Goal: Task Accomplishment & Management: Manage account settings

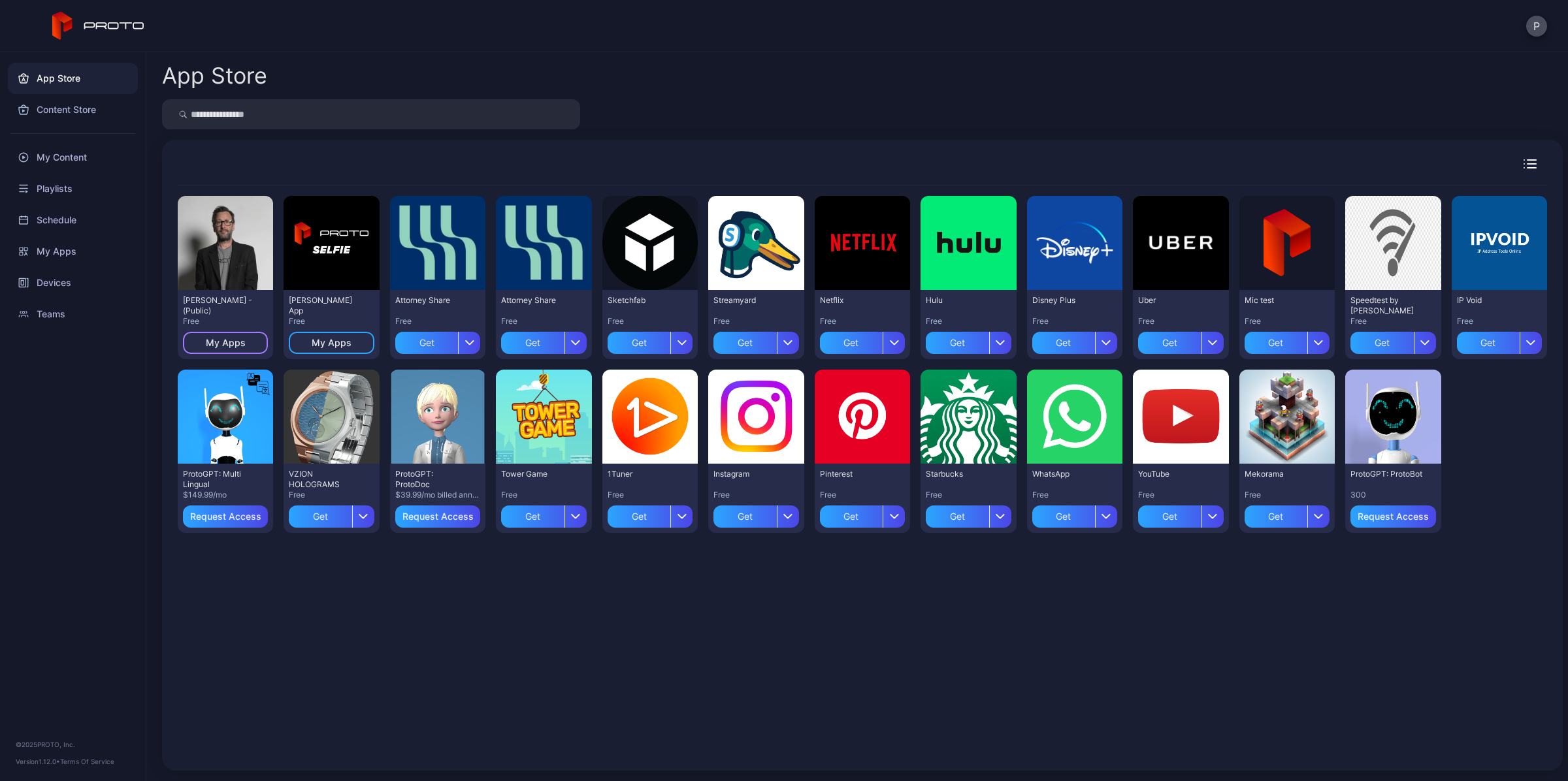
click at [224, 345] on div "My Apps" at bounding box center [226, 343] width 40 height 11
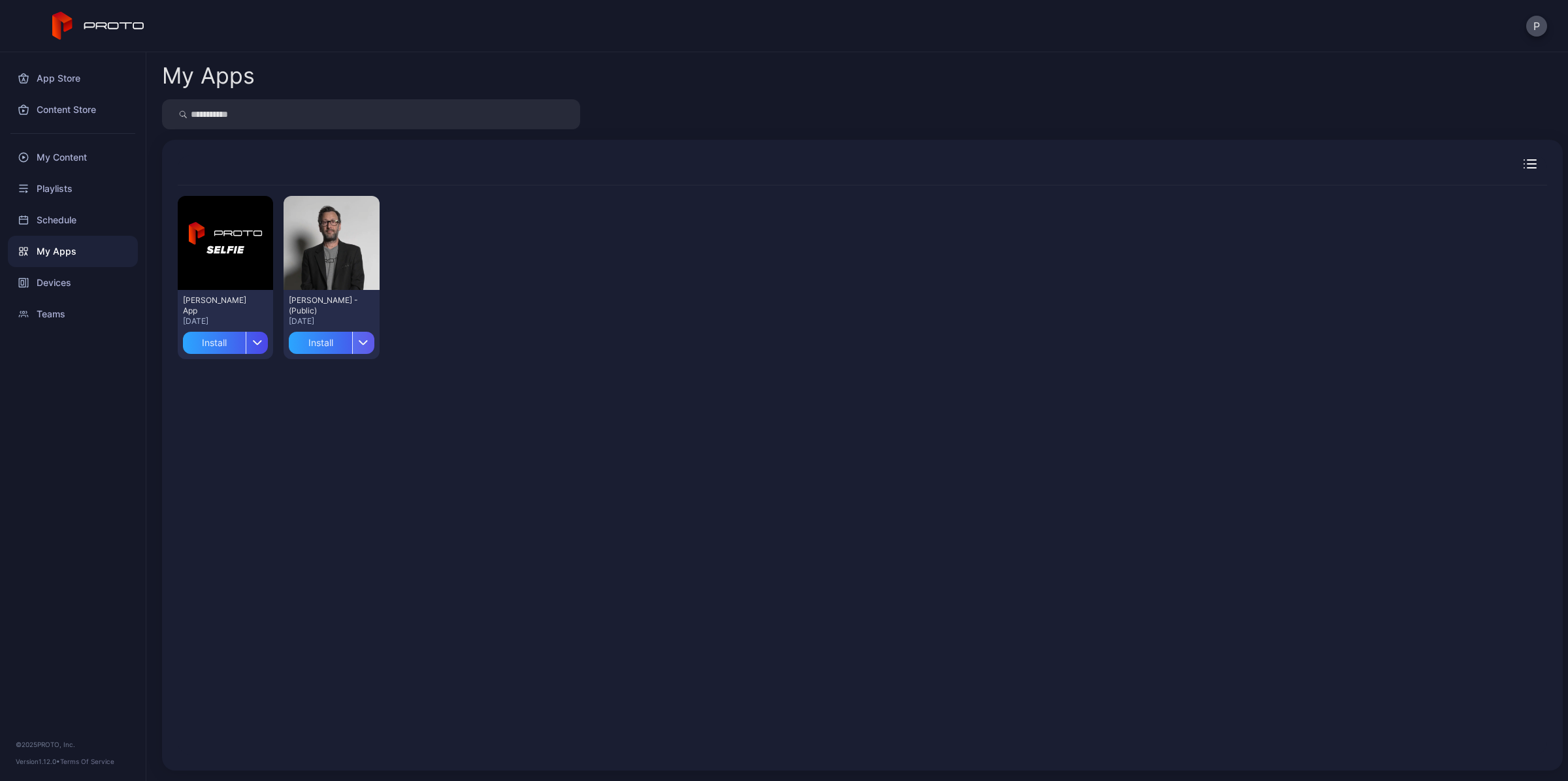
click at [358, 351] on div "button" at bounding box center [363, 342] width 22 height 22
click at [343, 374] on button "Install" at bounding box center [330, 380] width 111 height 42
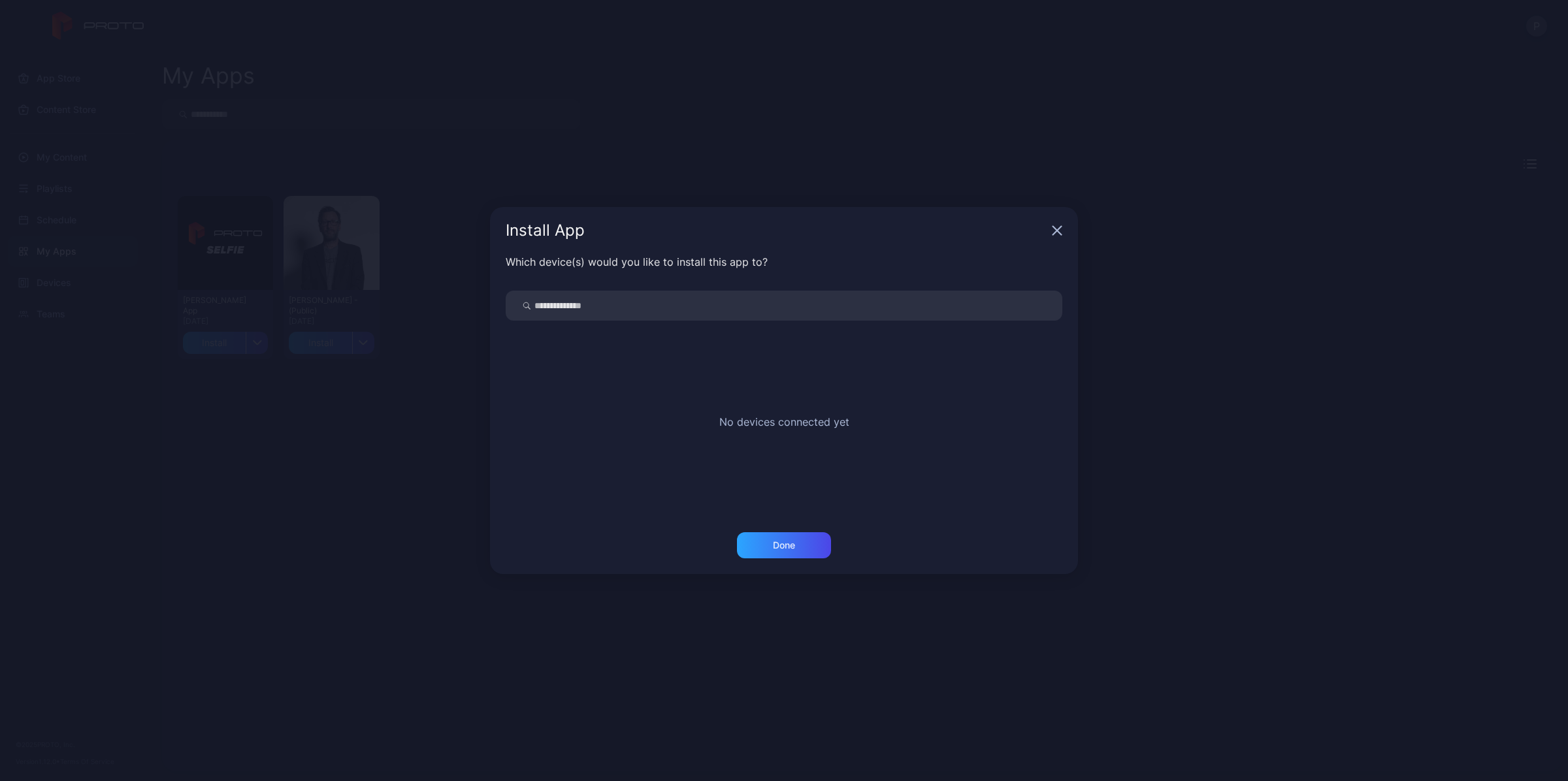
click at [1056, 227] on icon "button" at bounding box center [1057, 231] width 11 height 11
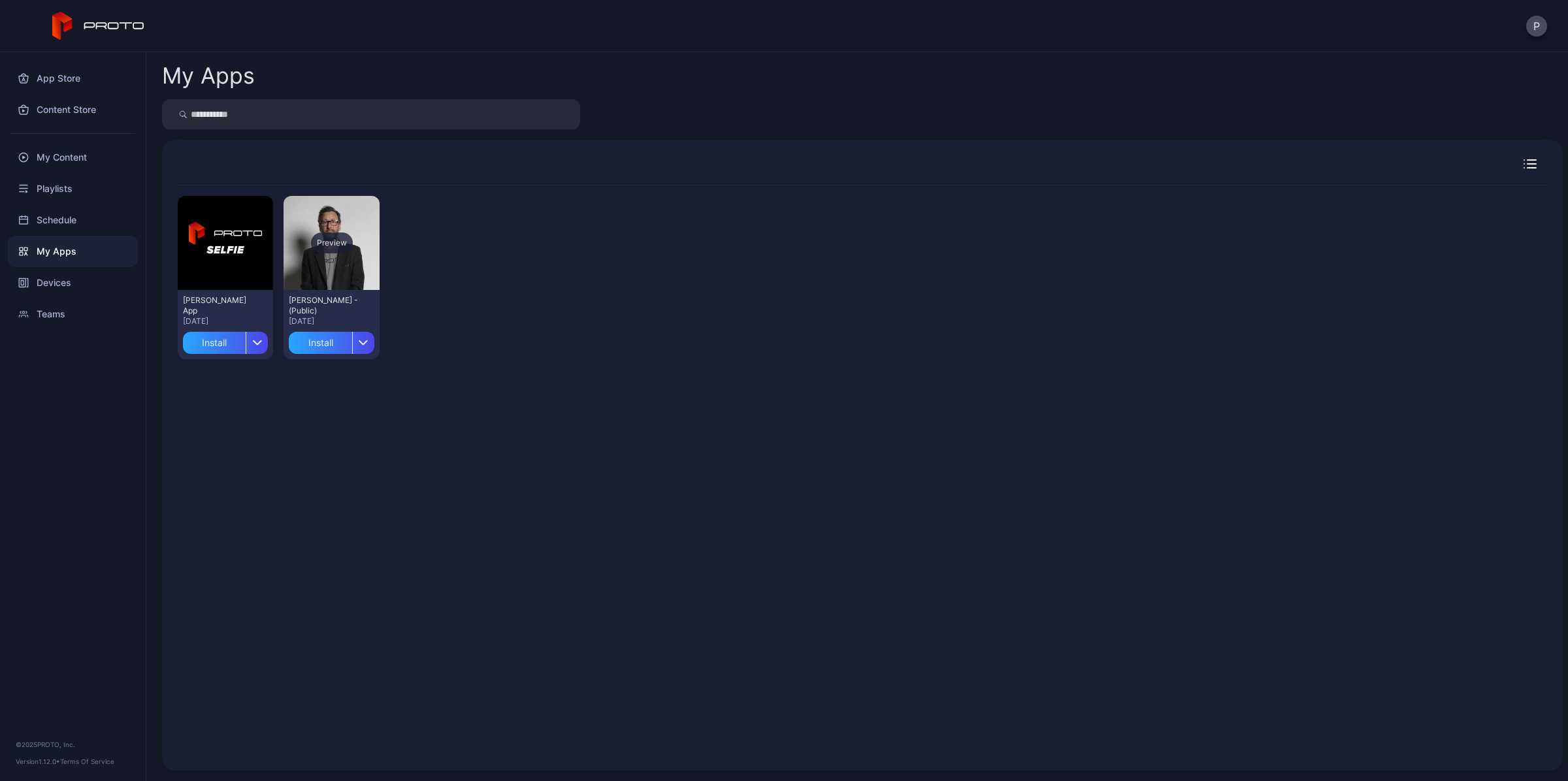
click at [347, 286] on div "Preview" at bounding box center [331, 243] width 95 height 94
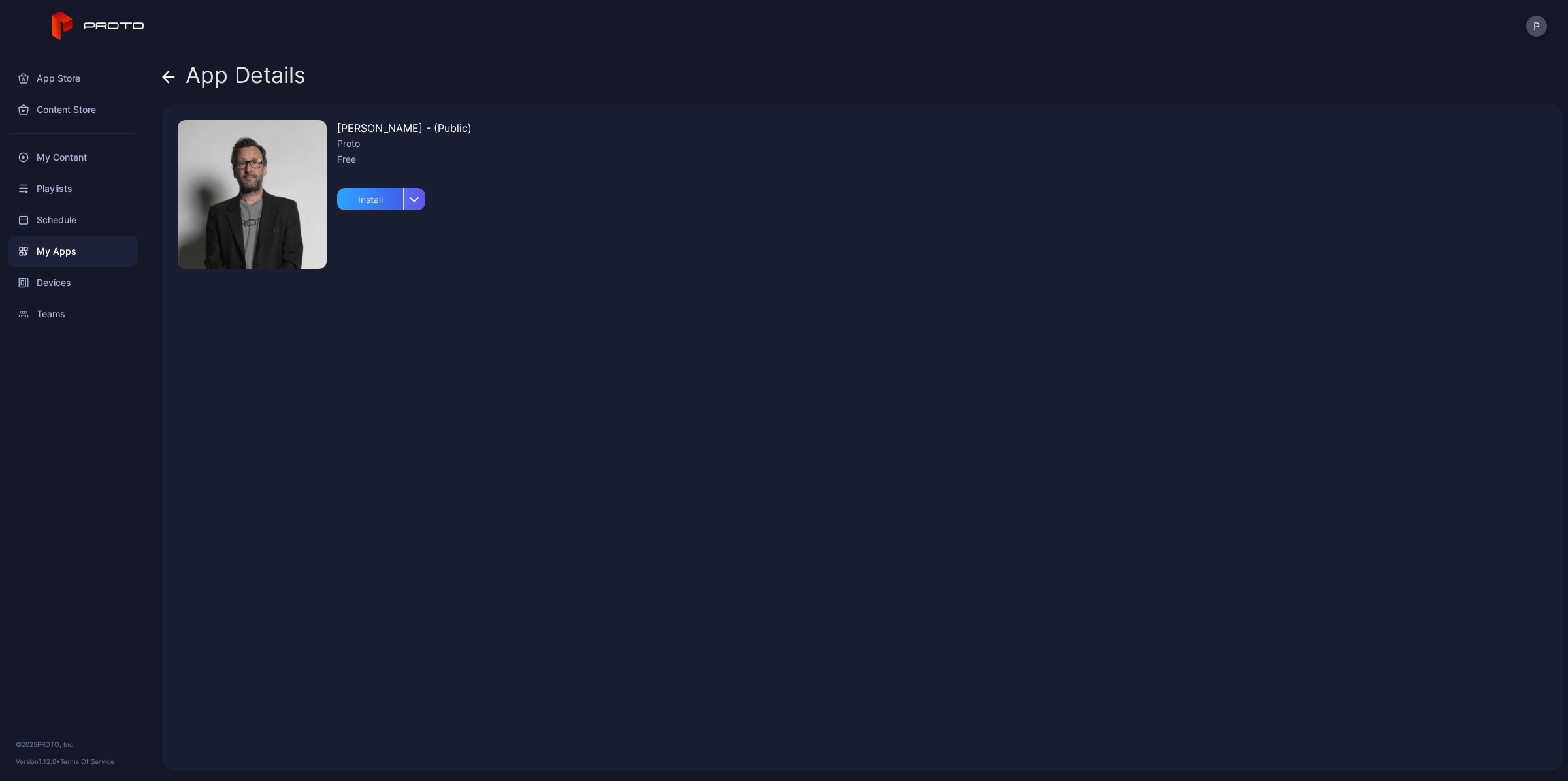
click at [410, 197] on icon "button" at bounding box center [414, 200] width 10 height 5
click at [408, 240] on button "Install" at bounding box center [382, 238] width 111 height 42
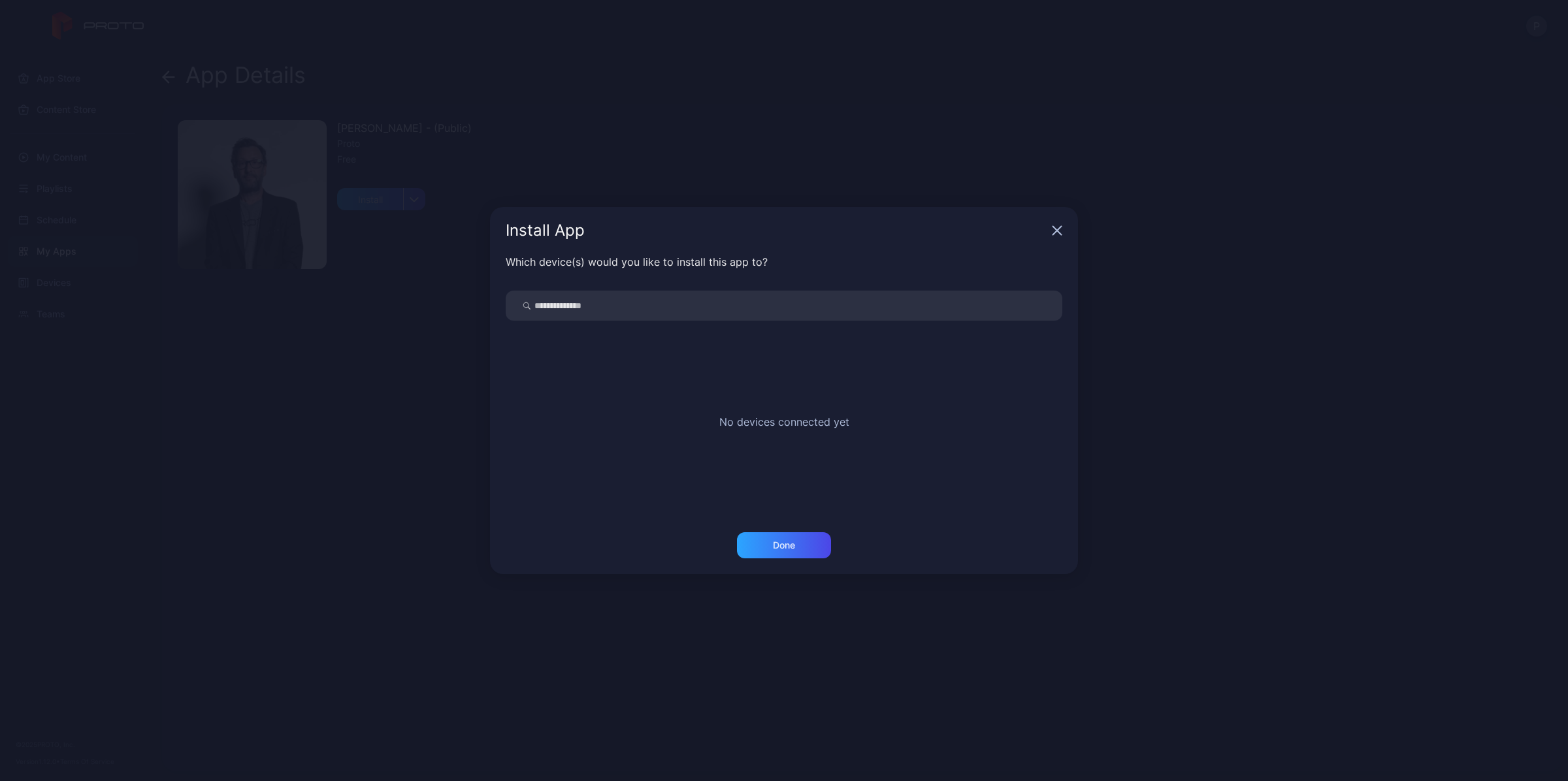
click at [1056, 233] on icon "button" at bounding box center [1057, 231] width 11 height 11
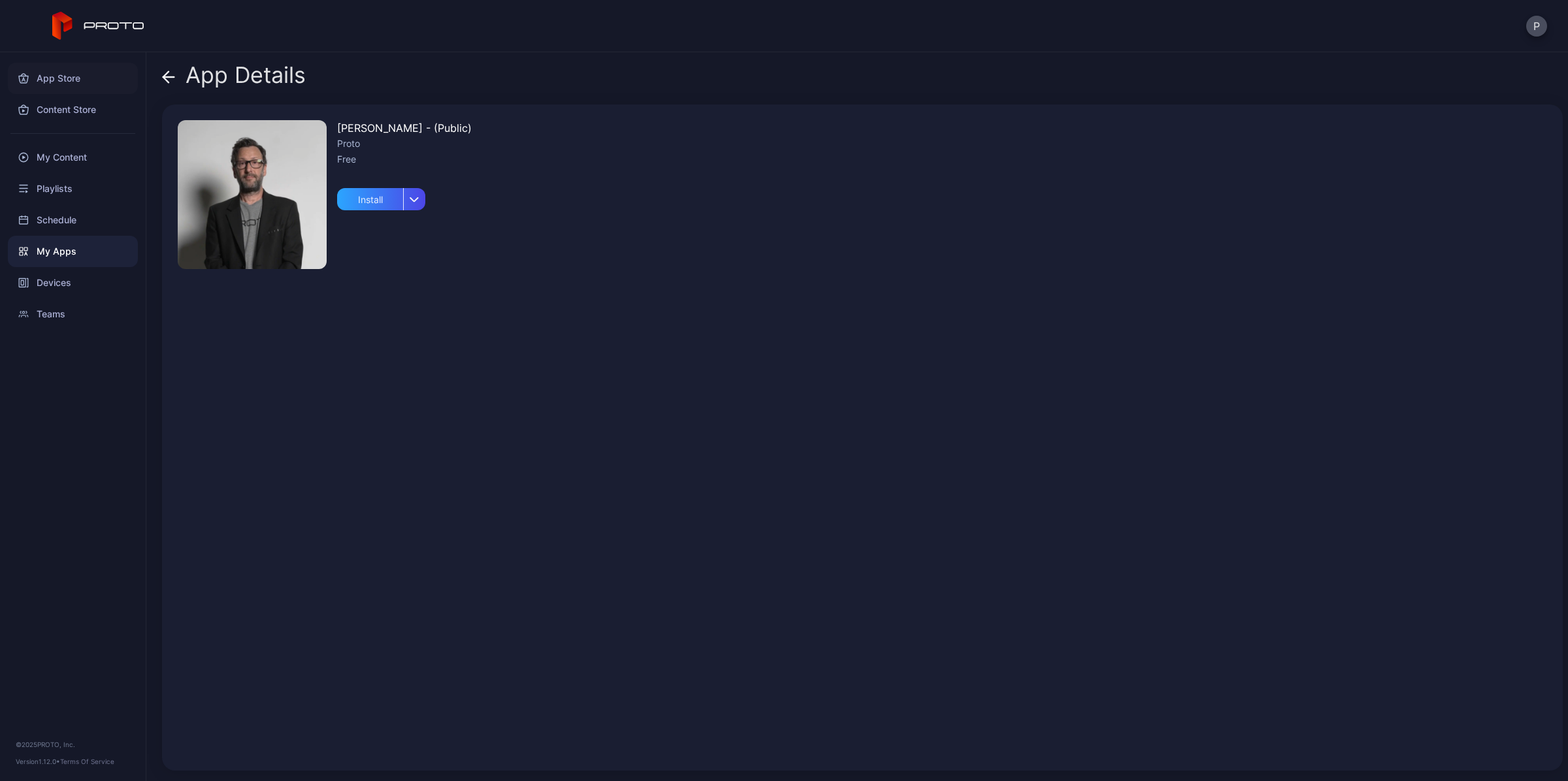
click at [66, 82] on div "App Store" at bounding box center [73, 78] width 130 height 31
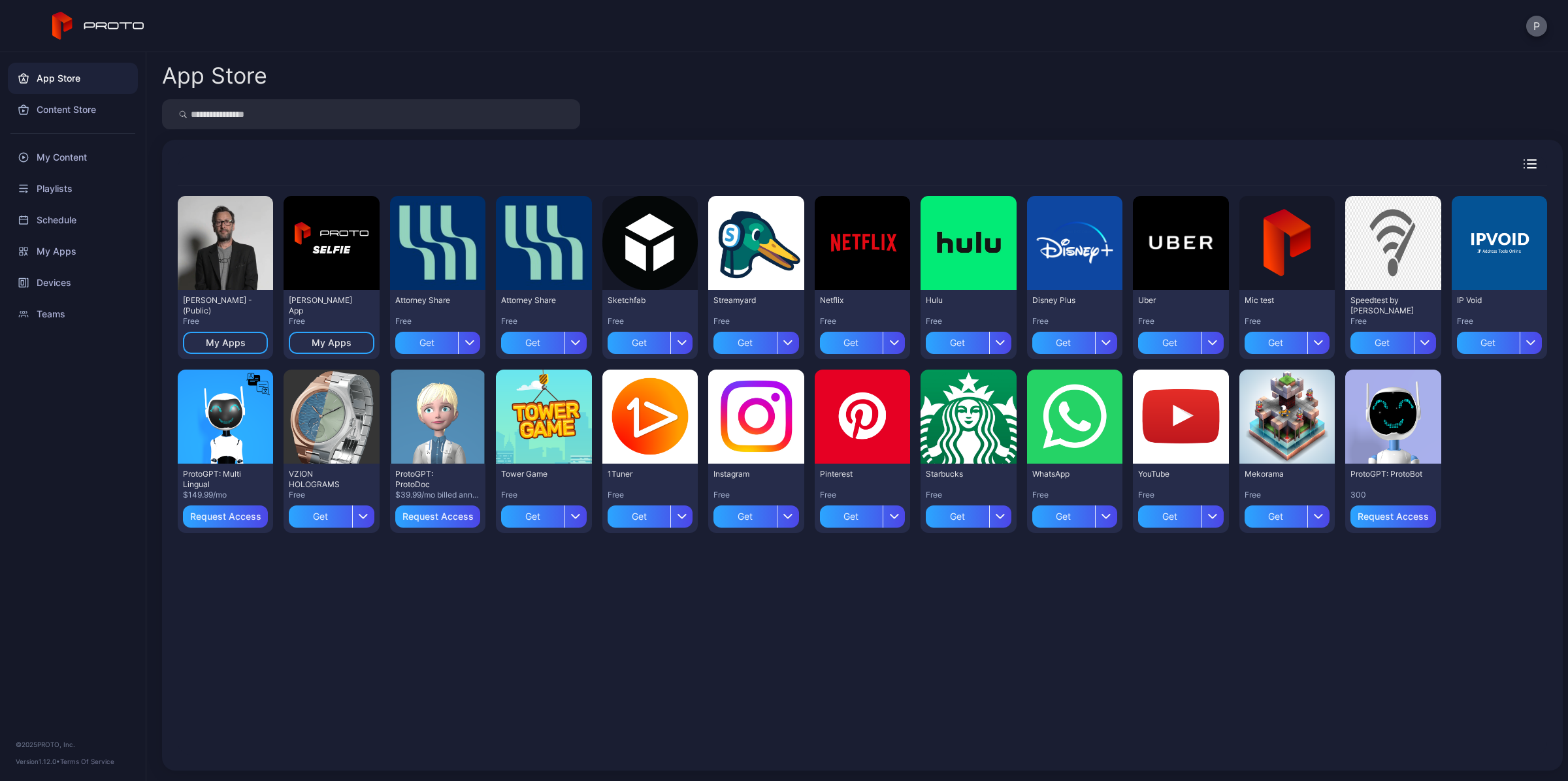
click at [1541, 22] on button "P" at bounding box center [1537, 25] width 21 height 21
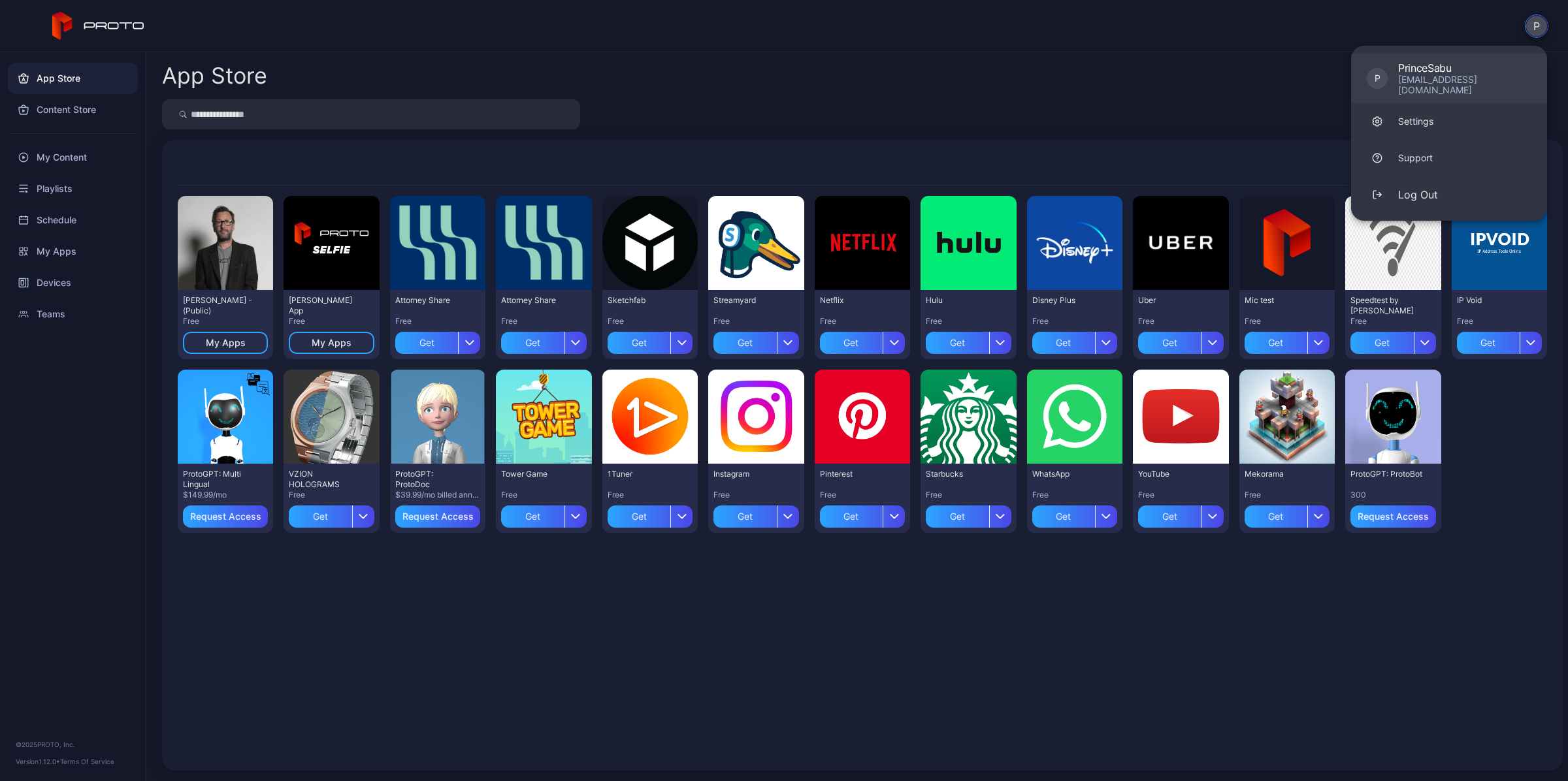
click at [1415, 78] on div "[EMAIL_ADDRESS][DOMAIN_NAME]" at bounding box center [1465, 84] width 133 height 21
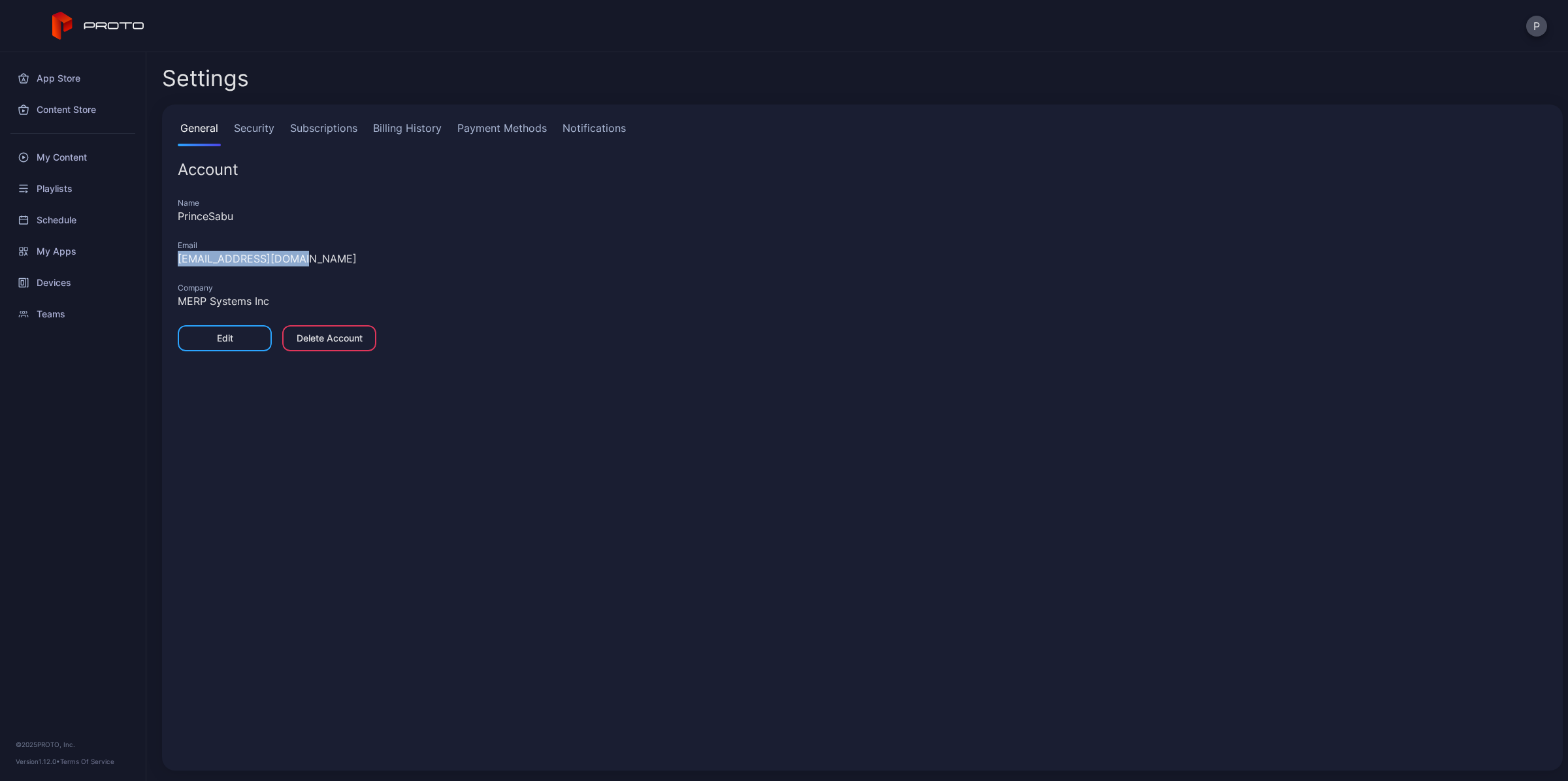
drag, startPoint x: 332, startPoint y: 263, endPoint x: 178, endPoint y: 260, distance: 154.0
click at [178, 260] on div "[EMAIL_ADDRESS][DOMAIN_NAME]" at bounding box center [862, 258] width 1369 height 15
copy div "[EMAIL_ADDRESS][DOMAIN_NAME]"
click at [470, 445] on div "General Security Subscriptions Billing History Payment Methods Notifications Ac…" at bounding box center [862, 437] width 1401 height 666
click at [260, 133] on link "Security" at bounding box center [254, 133] width 46 height 26
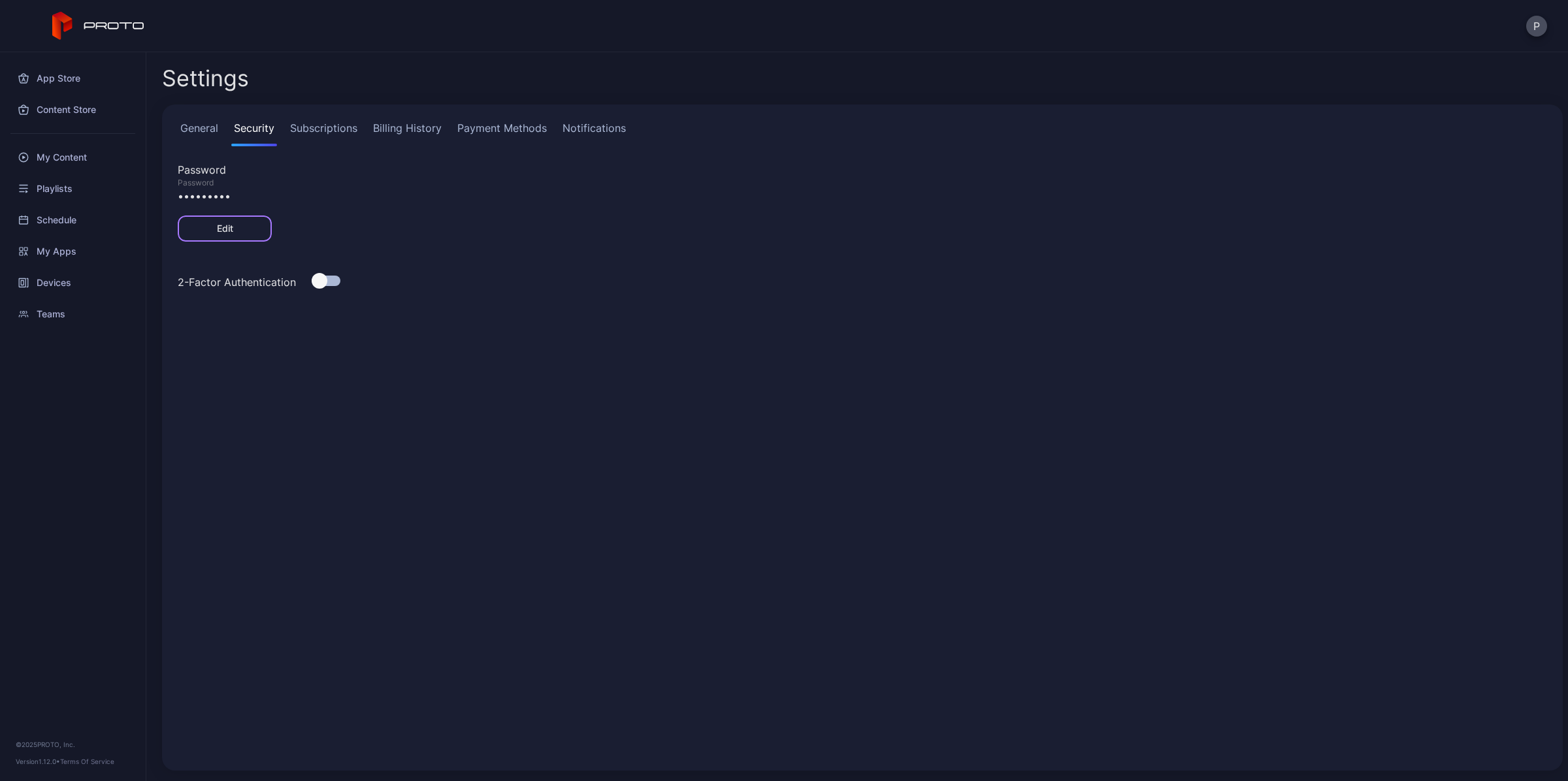
click at [224, 230] on div "Edit" at bounding box center [225, 229] width 16 height 11
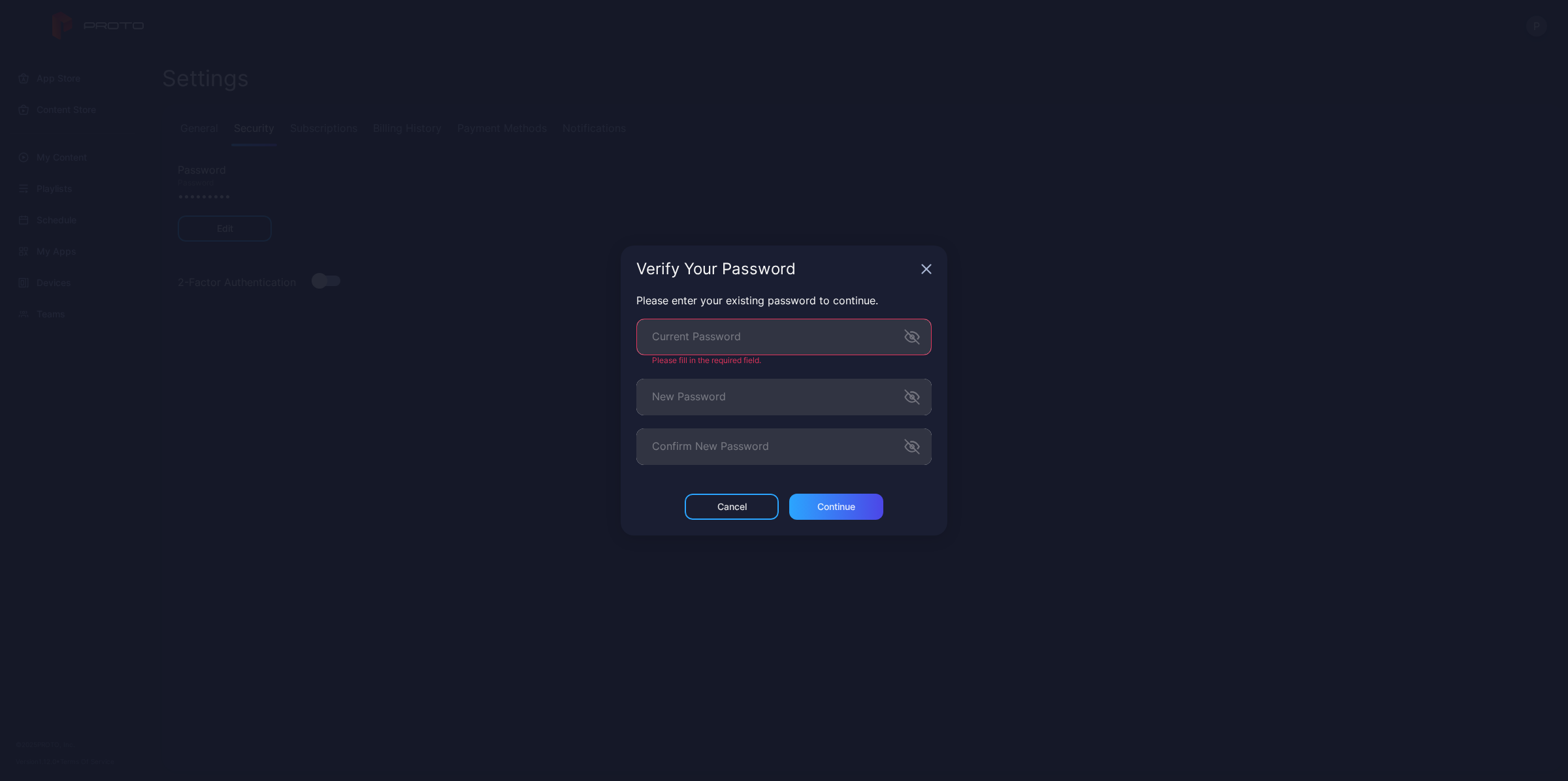
drag, startPoint x: 1020, startPoint y: 348, endPoint x: 970, endPoint y: 353, distance: 50.2
click at [1021, 348] on div "Verify Your Password Please enter your existing password to continue. Current P…" at bounding box center [784, 390] width 1568 height 781
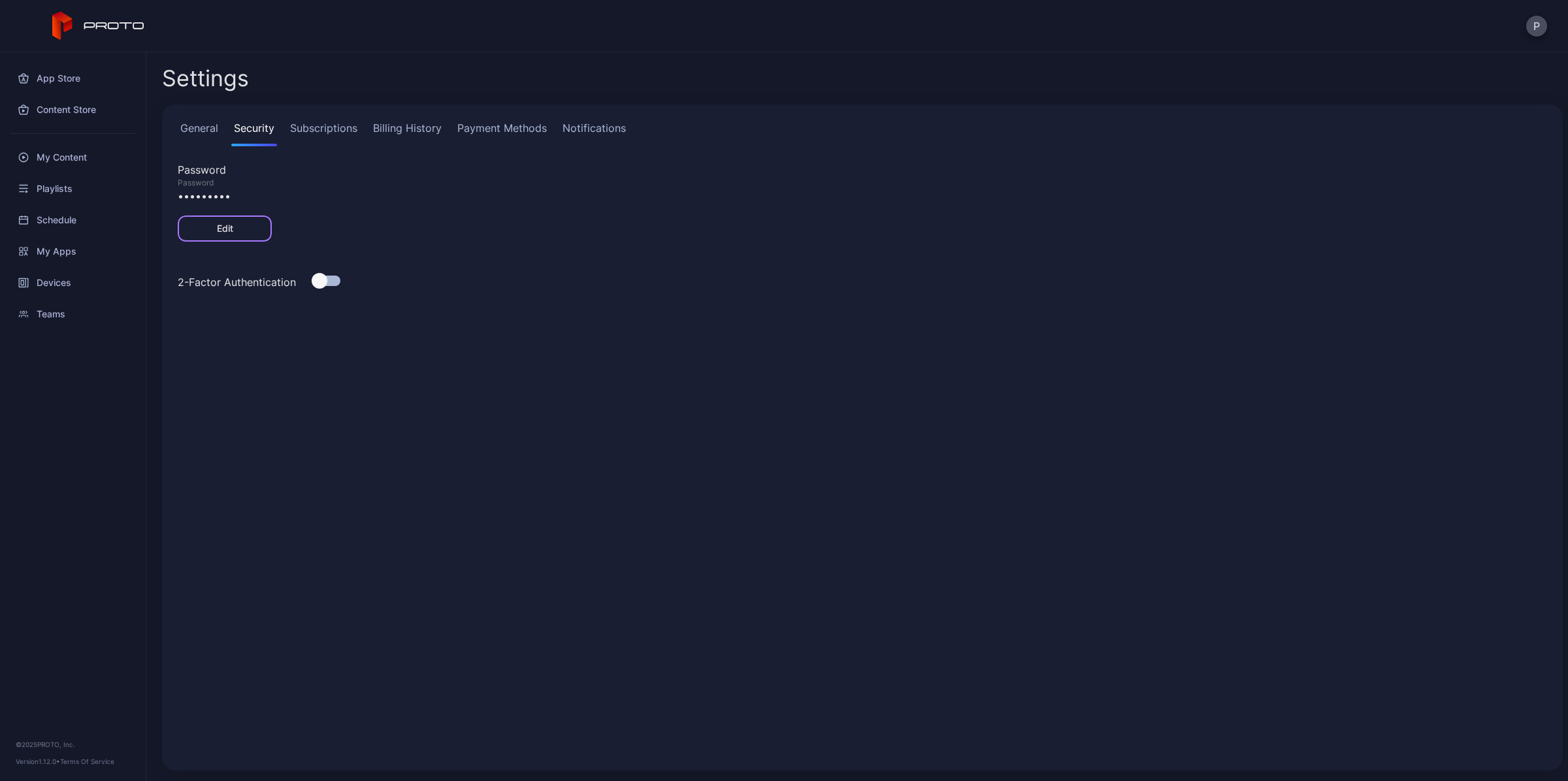
click at [250, 236] on div "Edit" at bounding box center [225, 228] width 94 height 26
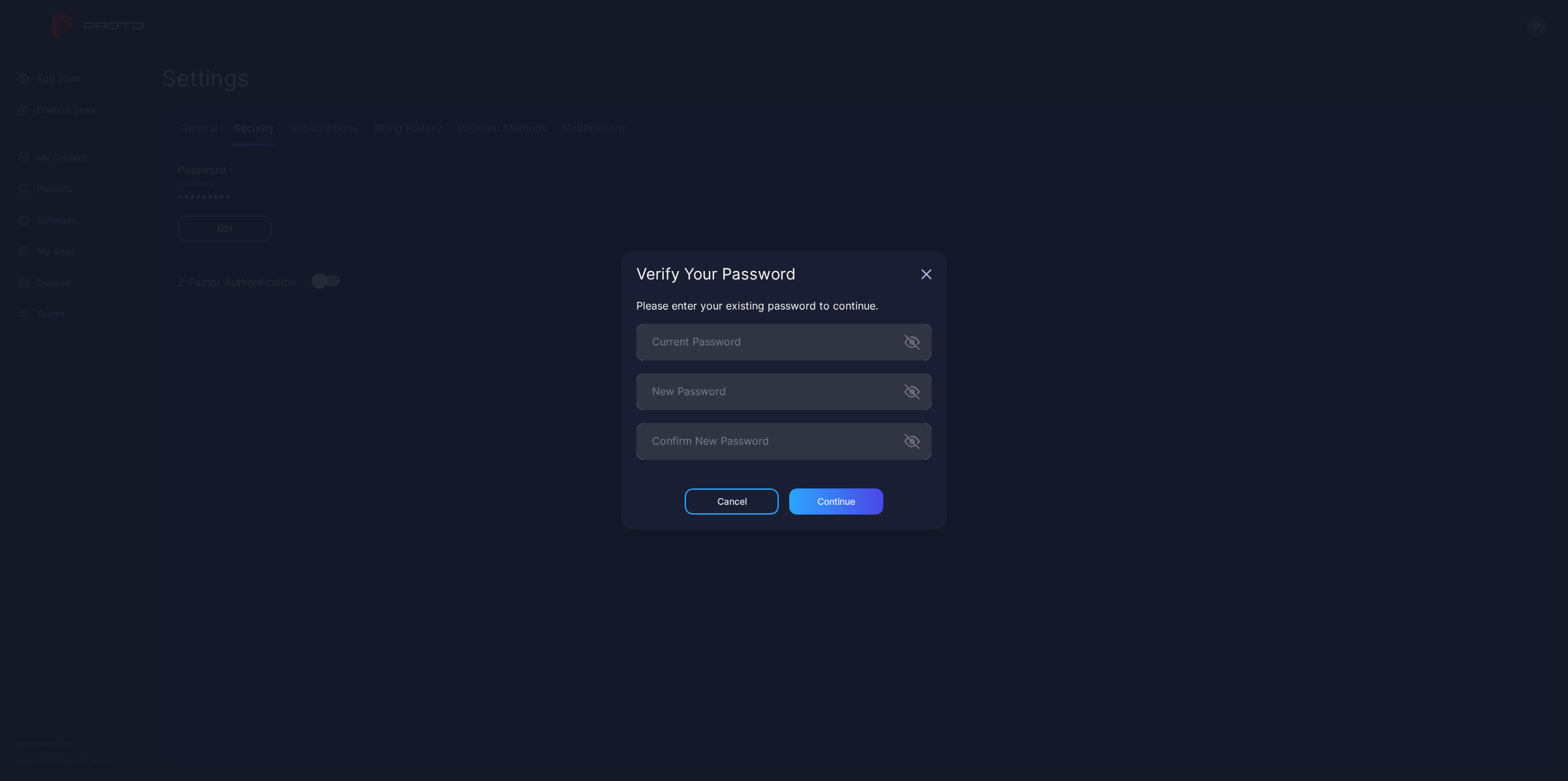
click at [729, 637] on div "Verify Your Password Please enter your existing password to continue. Current P…" at bounding box center [784, 390] width 1568 height 781
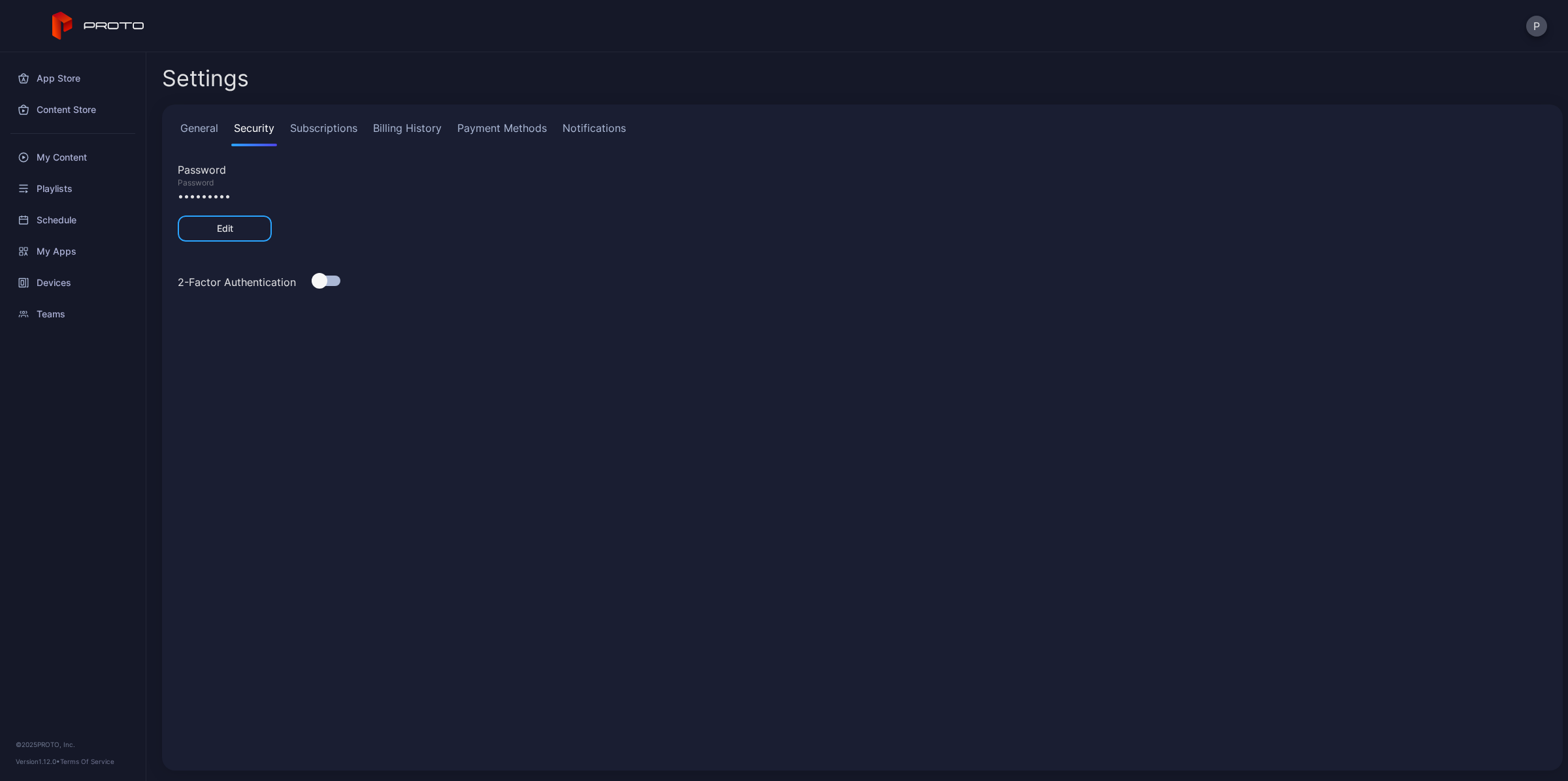
drag, startPoint x: 240, startPoint y: 200, endPoint x: 224, endPoint y: 192, distance: 17.9
click at [239, 200] on div "•••••••••" at bounding box center [862, 195] width 1369 height 15
click at [224, 192] on div "•••••••••" at bounding box center [862, 195] width 1369 height 15
click at [308, 140] on link "Subscriptions" at bounding box center [324, 133] width 73 height 26
click at [408, 132] on link "Billing History" at bounding box center [407, 133] width 74 height 26
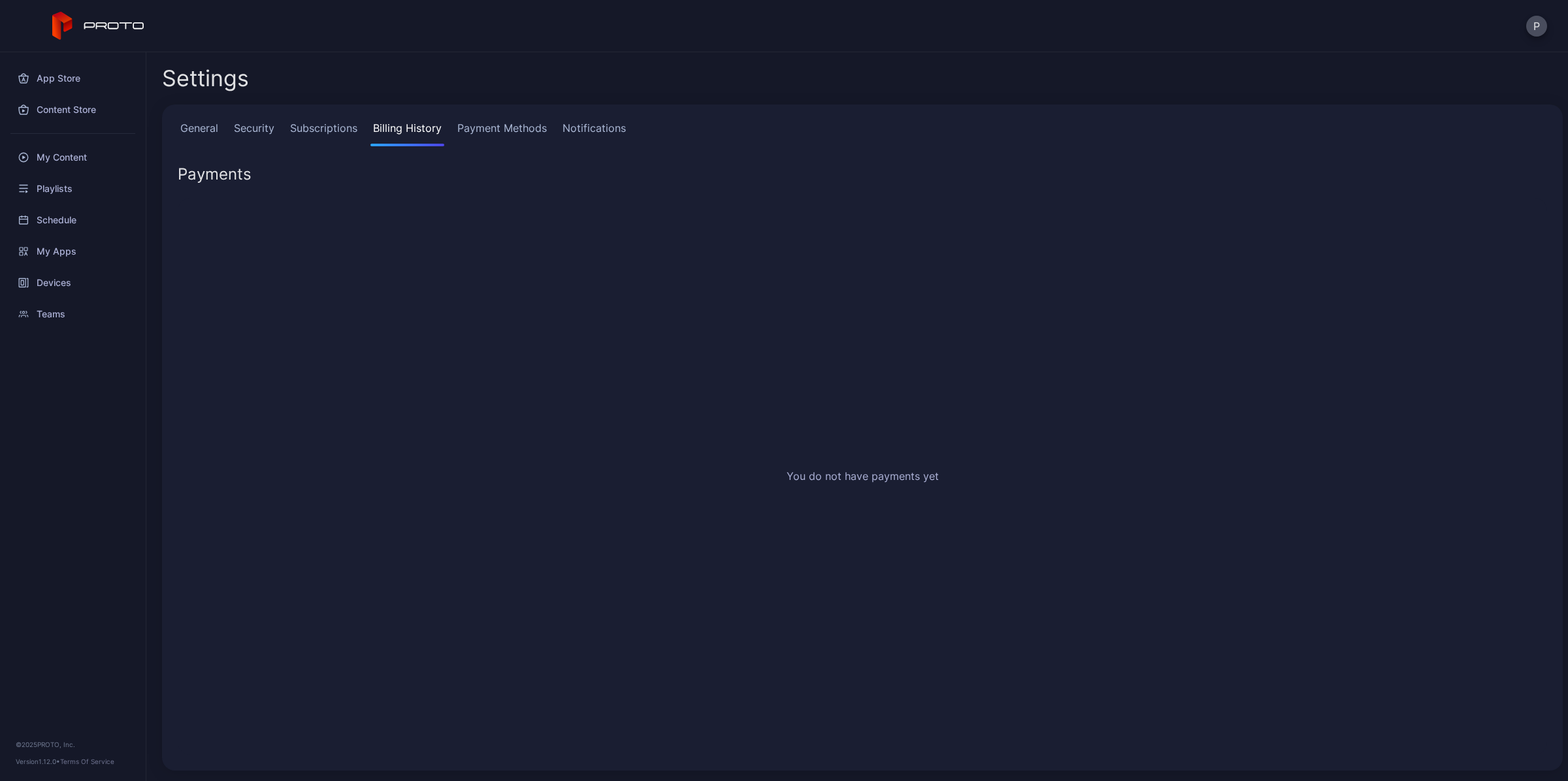
click at [461, 132] on link "Payment Methods" at bounding box center [502, 133] width 94 height 26
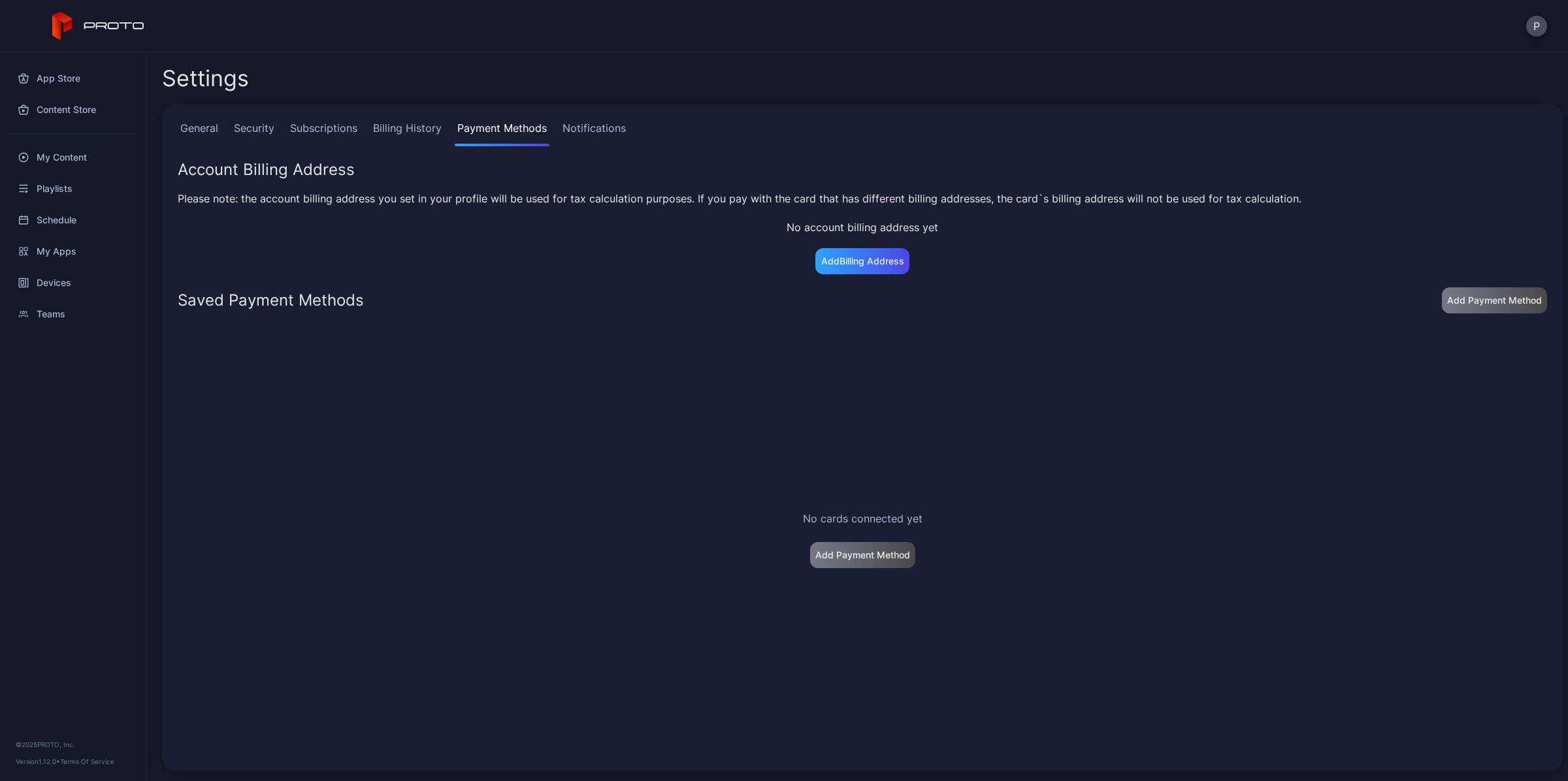
click at [257, 132] on link "Security" at bounding box center [254, 133] width 46 height 26
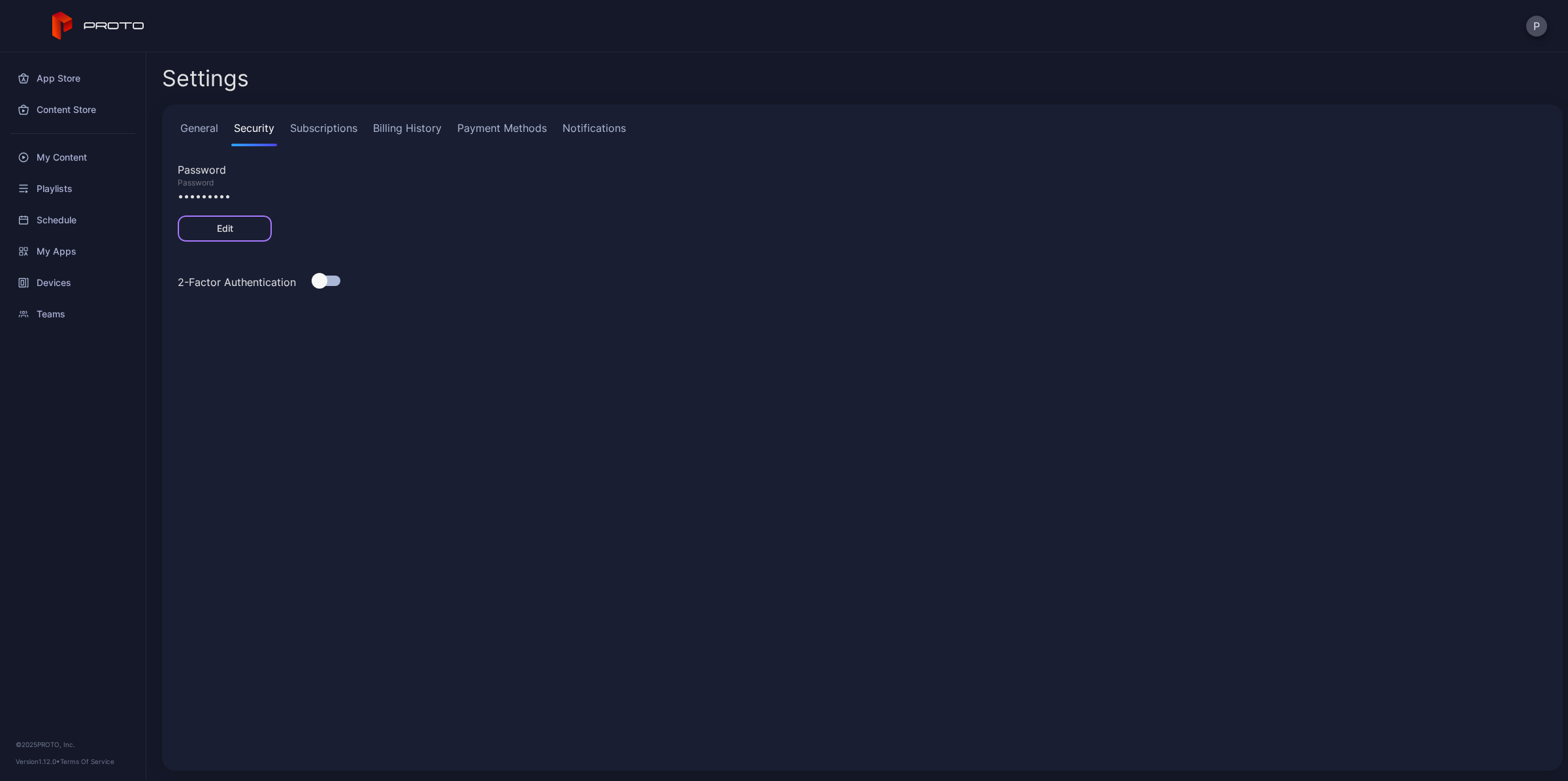
click at [243, 226] on div "Edit" at bounding box center [225, 228] width 94 height 26
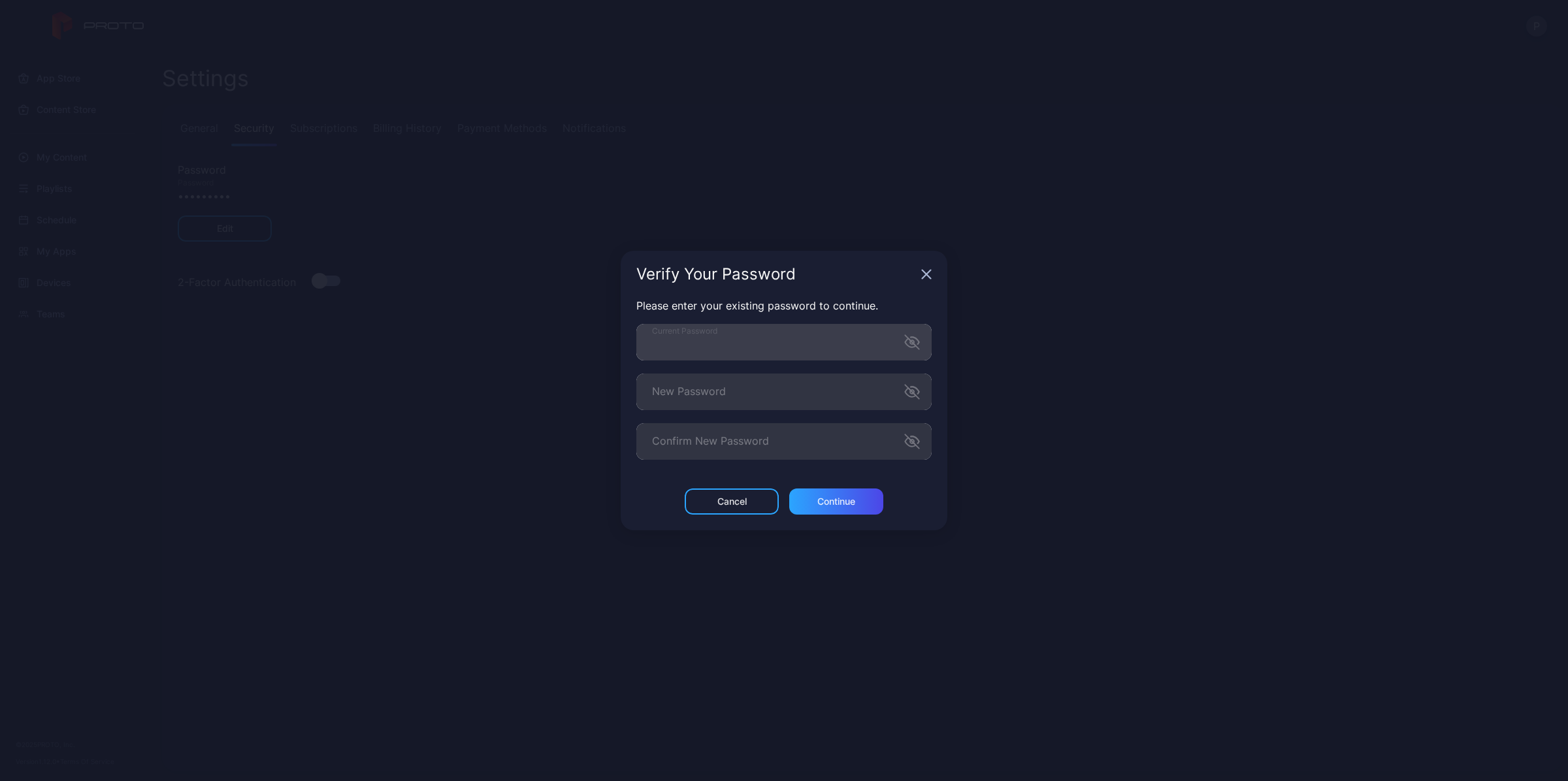
click at [913, 342] on icon "button" at bounding box center [912, 342] width 13 height 13
click at [913, 342] on icon "button" at bounding box center [912, 342] width 15 height 15
click at [992, 297] on div "Verify Your Password Please enter your existing password to continue. Current P…" at bounding box center [784, 390] width 1568 height 781
